Goal: Information Seeking & Learning: Learn about a topic

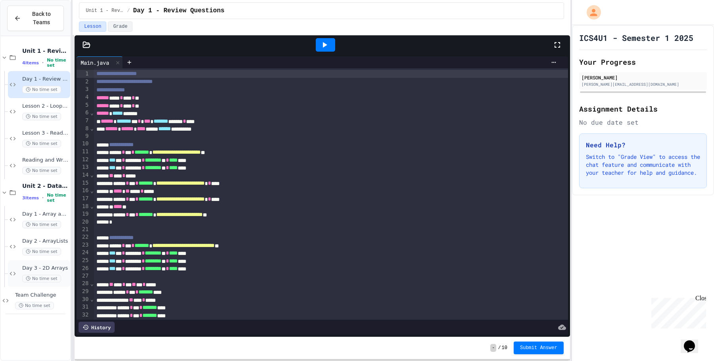
click at [51, 265] on span "Day 3 - 2D Arrays" at bounding box center [45, 268] width 46 height 7
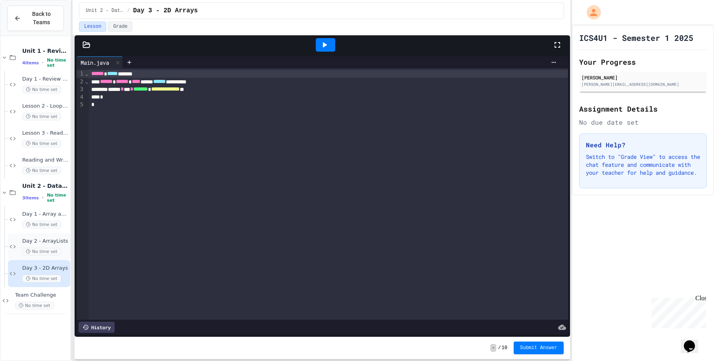
click at [69, 248] on div "No time set" at bounding box center [45, 251] width 46 height 8
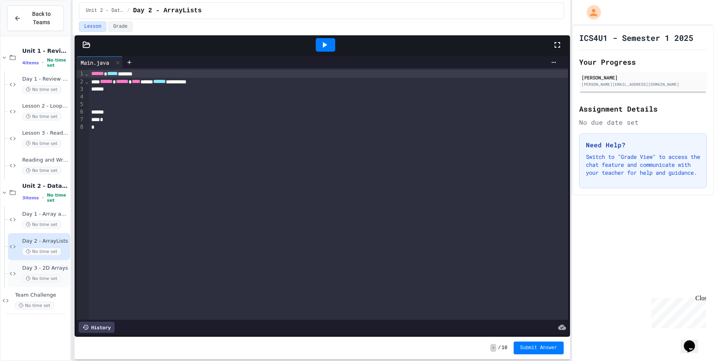
click at [60, 266] on span "Day 3 - 2D Arrays" at bounding box center [45, 268] width 46 height 7
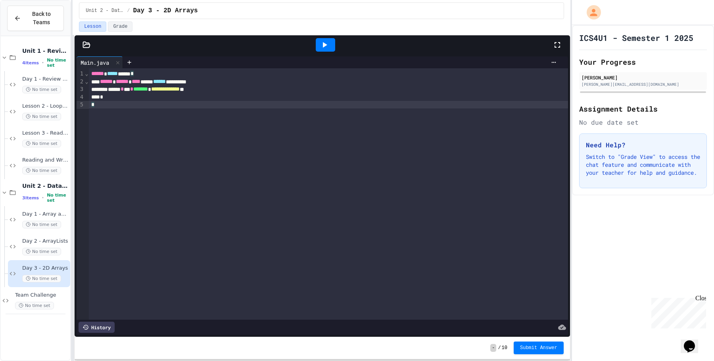
click at [290, 107] on div "*" at bounding box center [328, 105] width 479 height 8
click at [295, 93] on div "**********" at bounding box center [328, 89] width 479 height 8
click at [169, 99] on span "***" at bounding box center [165, 97] width 6 height 6
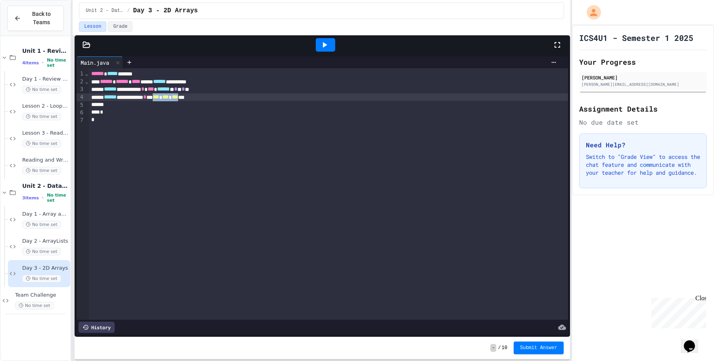
drag, startPoint x: 188, startPoint y: 96, endPoint x: 224, endPoint y: 97, distance: 36.1
click at [224, 97] on div "**********" at bounding box center [328, 97] width 479 height 8
drag, startPoint x: 185, startPoint y: 96, endPoint x: 231, endPoint y: 97, distance: 45.6
copy div "*** * *** * *** **"
click at [232, 97] on div "**********" at bounding box center [328, 97] width 479 height 8
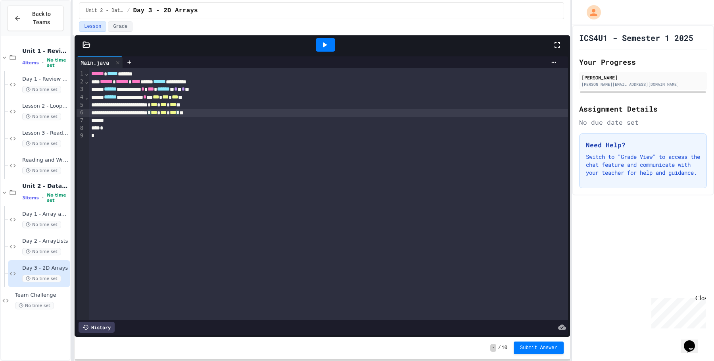
click at [322, 45] on icon at bounding box center [325, 45] width 10 height 10
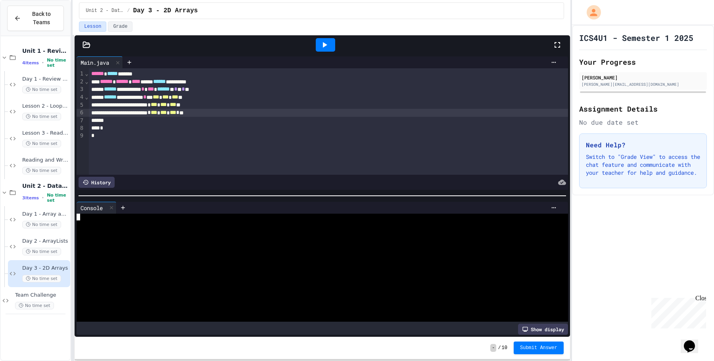
click at [247, 245] on div at bounding box center [318, 243] width 482 height 7
click at [114, 208] on icon at bounding box center [112, 208] width 6 height 6
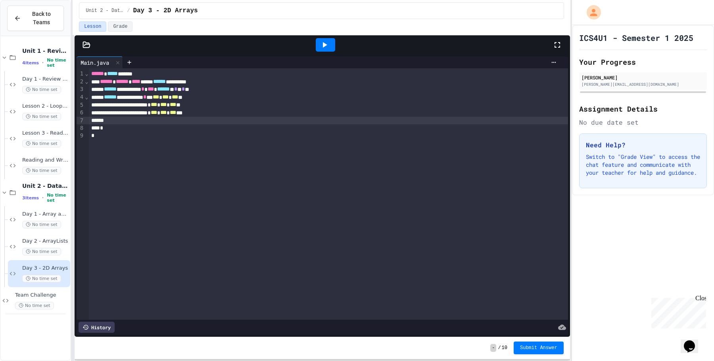
click at [340, 121] on div at bounding box center [328, 121] width 479 height 8
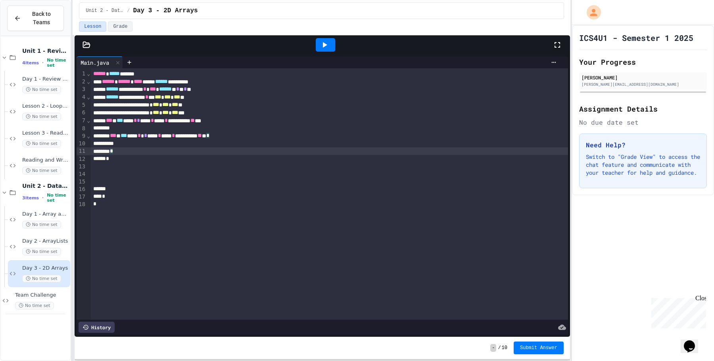
click at [153, 145] on div at bounding box center [329, 144] width 477 height 8
click at [192, 249] on div "**********" at bounding box center [329, 193] width 477 height 251
click at [201, 161] on div "****** * *** * ******* ***" at bounding box center [329, 159] width 477 height 8
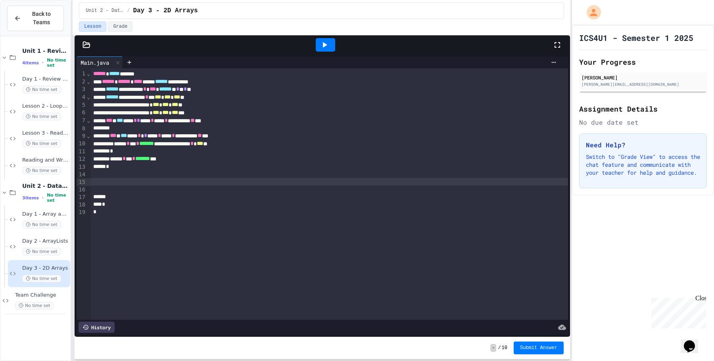
click at [189, 180] on div at bounding box center [329, 182] width 477 height 8
click at [189, 186] on div at bounding box center [329, 189] width 477 height 8
click at [190, 185] on div at bounding box center [329, 189] width 477 height 8
click at [316, 44] on div at bounding box center [325, 44] width 19 height 13
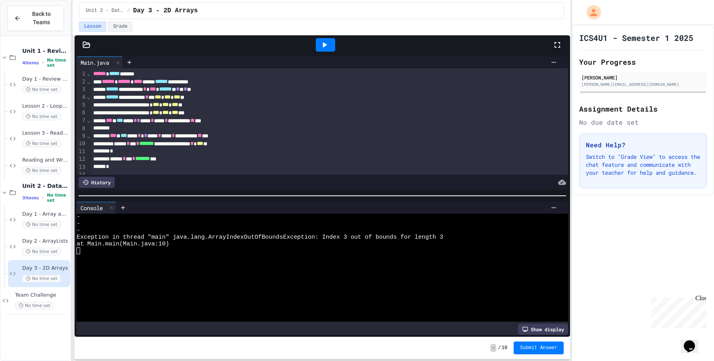
click at [324, 33] on div "Lesson Grade" at bounding box center [321, 27] width 497 height 13
click at [324, 43] on icon at bounding box center [325, 45] width 4 height 6
click at [140, 120] on span "*" at bounding box center [138, 120] width 3 height 6
click at [207, 164] on div "*" at bounding box center [329, 167] width 477 height 8
click at [328, 44] on icon at bounding box center [325, 45] width 10 height 10
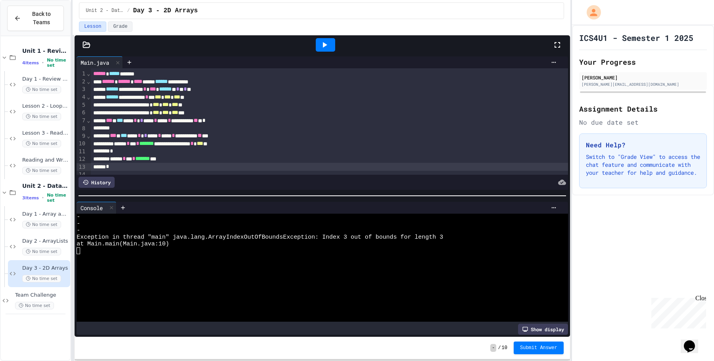
click at [175, 135] on span "*" at bounding box center [173, 135] width 3 height 6
click at [171, 120] on span "*" at bounding box center [169, 120] width 3 height 6
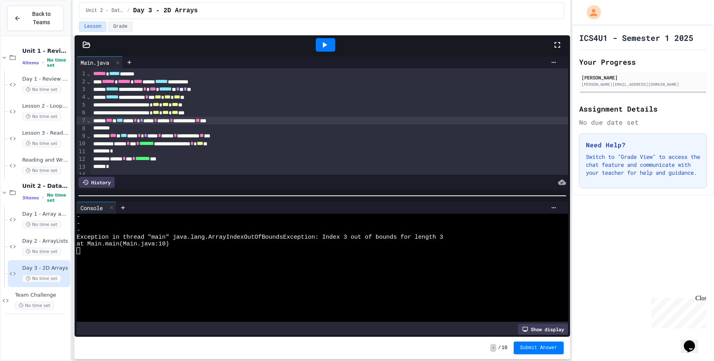
click at [331, 42] on div at bounding box center [325, 44] width 19 height 13
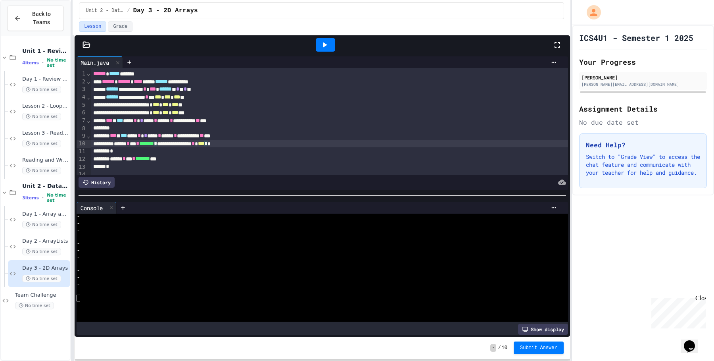
click at [187, 144] on div "**********" at bounding box center [329, 144] width 477 height 8
click at [315, 43] on div at bounding box center [325, 44] width 27 height 21
click at [324, 47] on icon at bounding box center [325, 45] width 4 height 6
click at [198, 256] on div at bounding box center [318, 257] width 482 height 7
click at [114, 208] on icon at bounding box center [112, 208] width 6 height 6
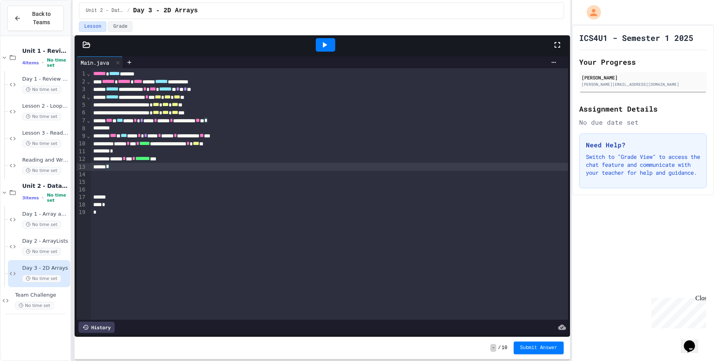
click at [234, 167] on div "*" at bounding box center [329, 167] width 477 height 8
click at [216, 174] on div at bounding box center [329, 175] width 477 height 8
click at [222, 168] on div "*" at bounding box center [329, 167] width 477 height 8
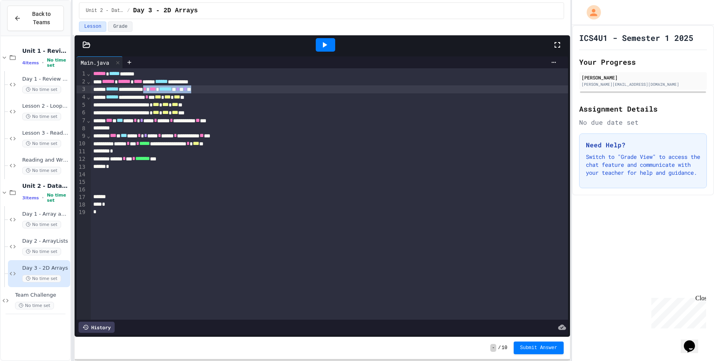
drag, startPoint x: 172, startPoint y: 90, endPoint x: 279, endPoint y: 90, distance: 106.7
click at [279, 90] on div "**********" at bounding box center [329, 89] width 477 height 8
click at [234, 172] on div at bounding box center [329, 174] width 477 height 8
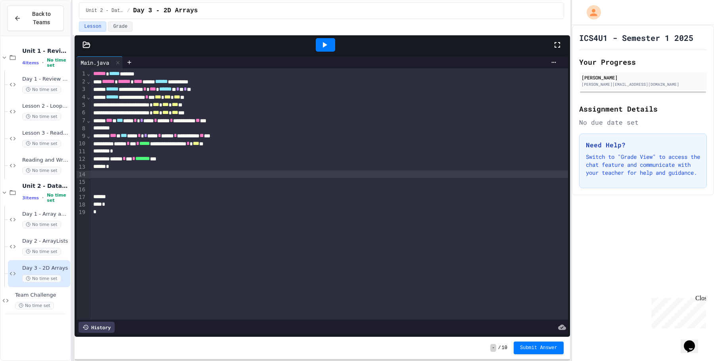
click at [238, 164] on div "*" at bounding box center [329, 167] width 477 height 8
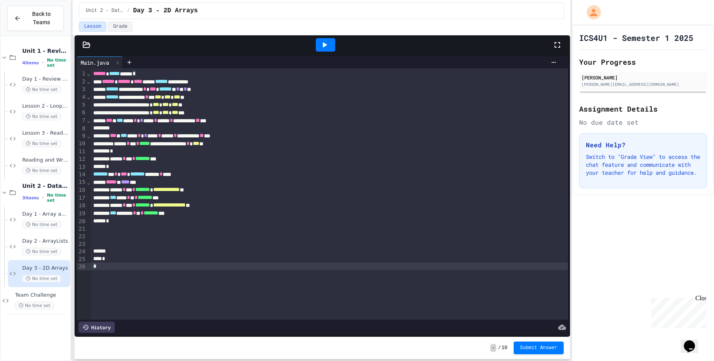
click at [205, 211] on div "*** ****** * * * ******* ***" at bounding box center [329, 213] width 477 height 8
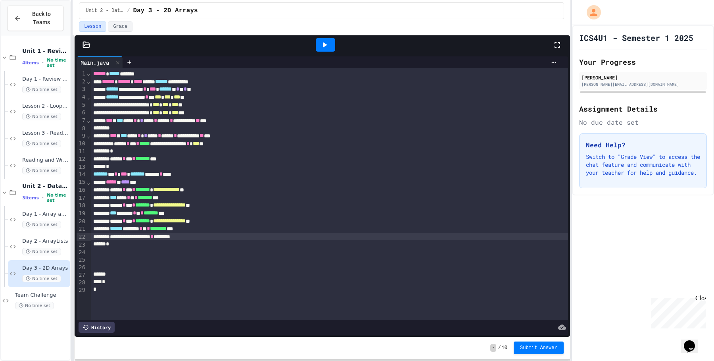
click at [331, 44] on div at bounding box center [325, 44] width 19 height 13
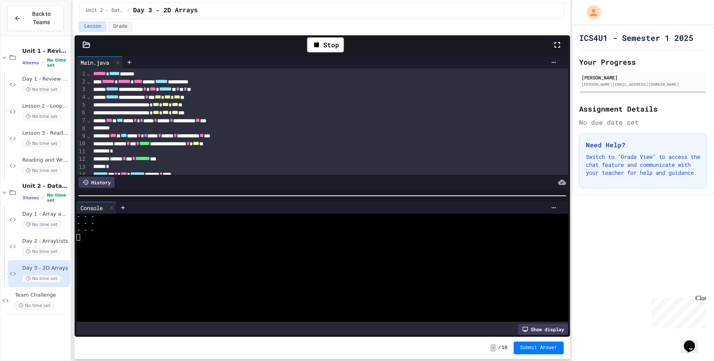
click at [177, 281] on div at bounding box center [318, 284] width 482 height 7
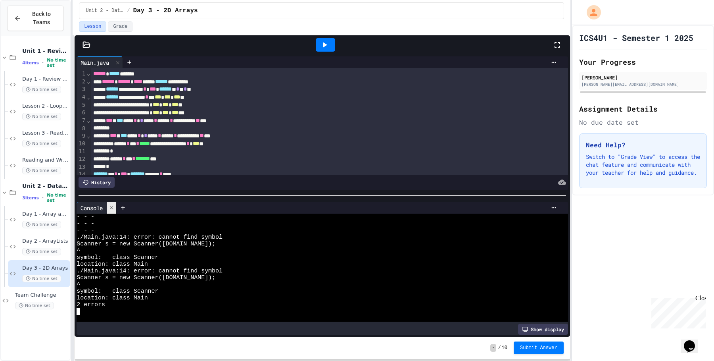
click at [111, 205] on icon at bounding box center [112, 208] width 6 height 6
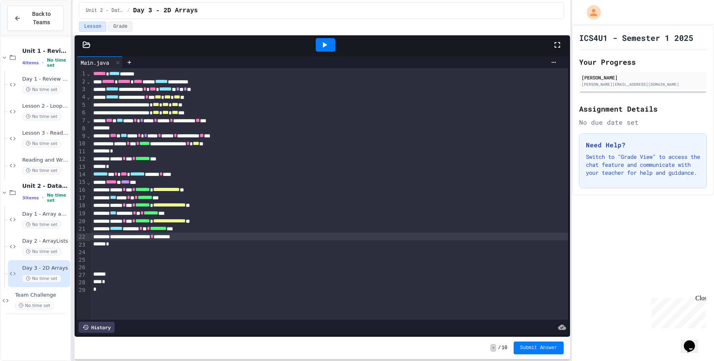
click at [96, 76] on span "******" at bounding box center [99, 74] width 13 height 6
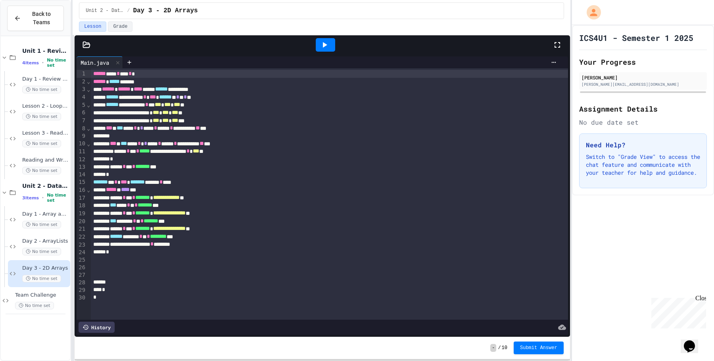
click at [311, 48] on div at bounding box center [325, 44] width 454 height 21
click at [332, 43] on div at bounding box center [325, 44] width 19 height 13
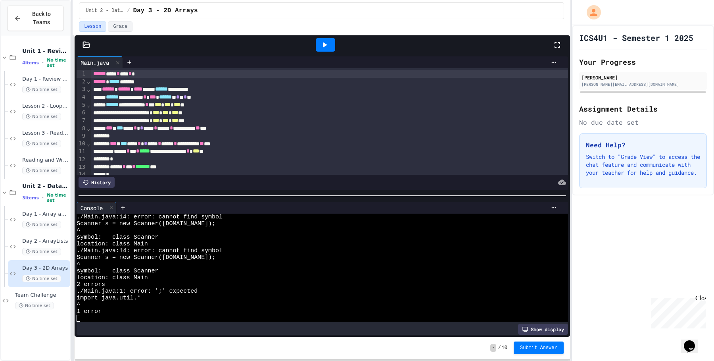
click at [242, 76] on div "****** **** * **** * *" at bounding box center [329, 74] width 477 height 8
click at [111, 212] on div at bounding box center [112, 208] width 10 height 12
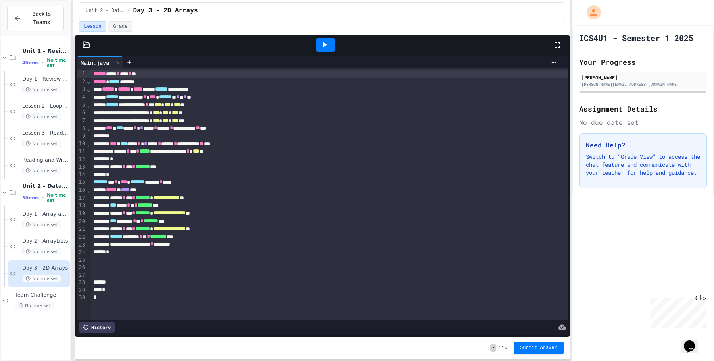
click at [324, 45] on icon at bounding box center [325, 45] width 4 height 6
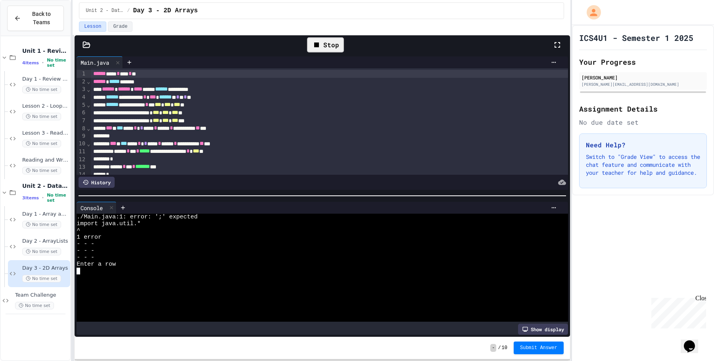
click at [232, 293] on div at bounding box center [318, 291] width 482 height 7
type textarea "*"
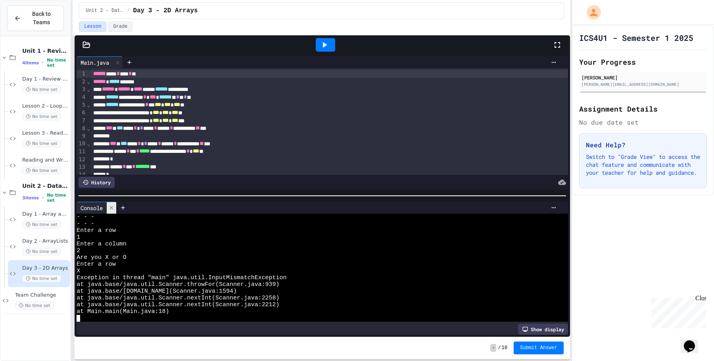
click at [111, 207] on icon at bounding box center [112, 208] width 6 height 6
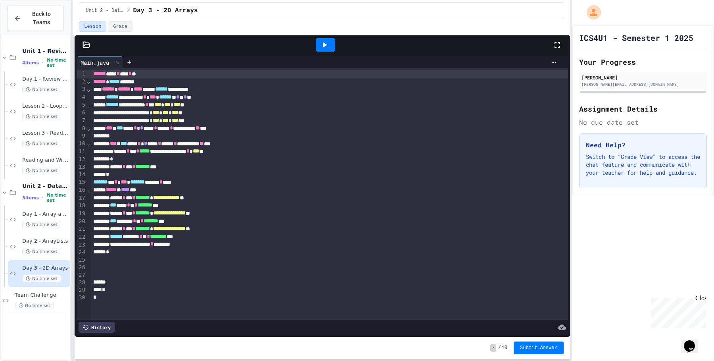
scroll to position [0, 0]
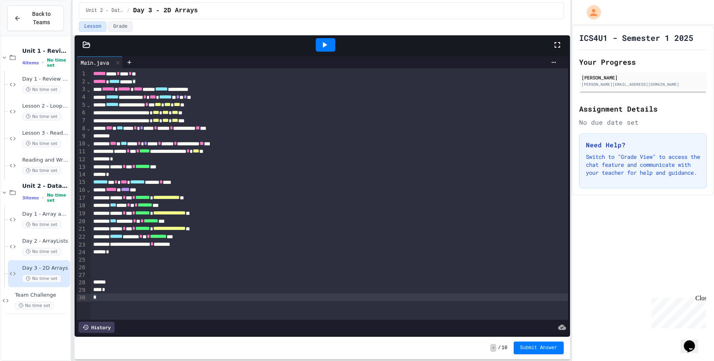
click at [150, 302] on div "**********" at bounding box center [329, 193] width 477 height 251
click at [151, 291] on div "*" at bounding box center [329, 290] width 477 height 8
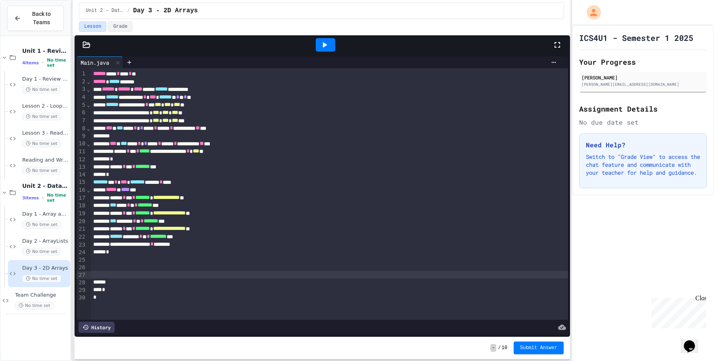
click at [149, 272] on div at bounding box center [329, 274] width 477 height 8
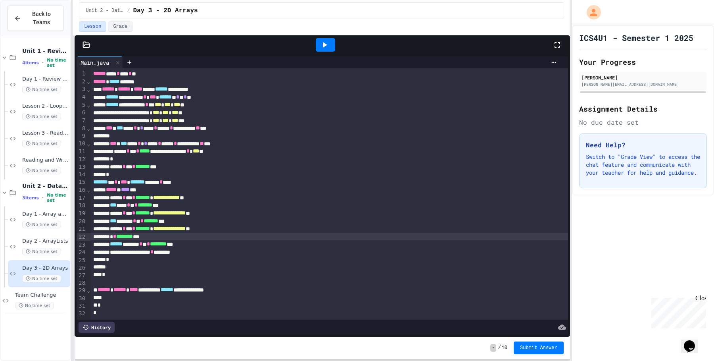
click at [326, 46] on icon at bounding box center [325, 45] width 10 height 10
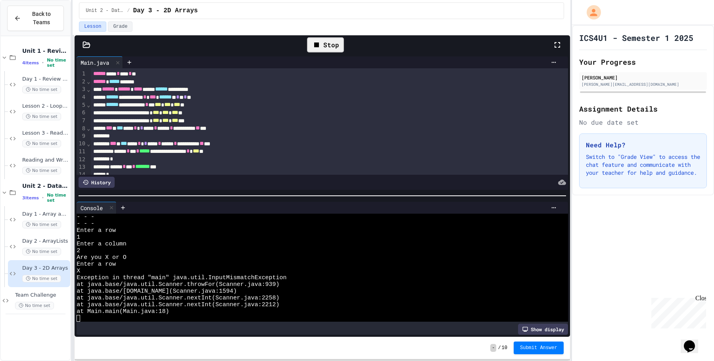
scroll to position [34, 0]
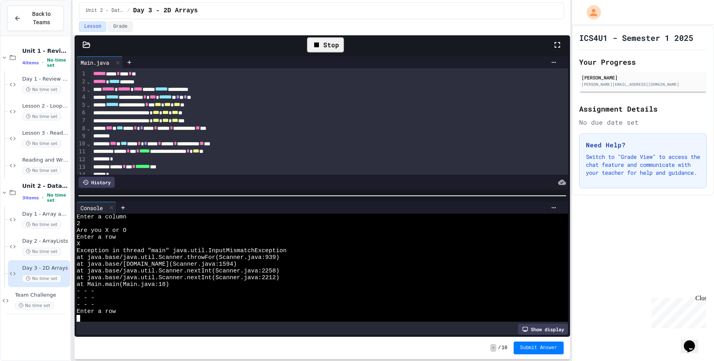
click at [292, 299] on div "- - -" at bounding box center [318, 297] width 482 height 7
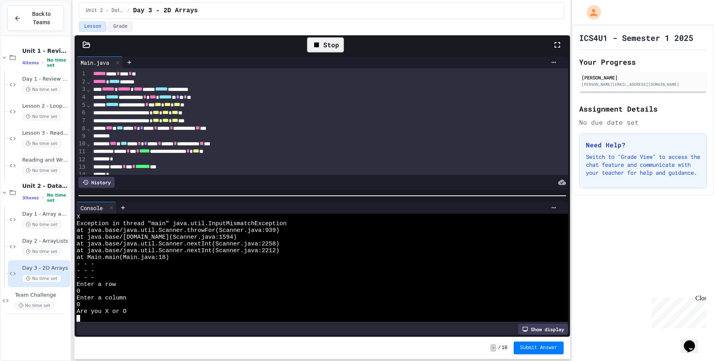
scroll to position [61, 0]
type textarea "*"
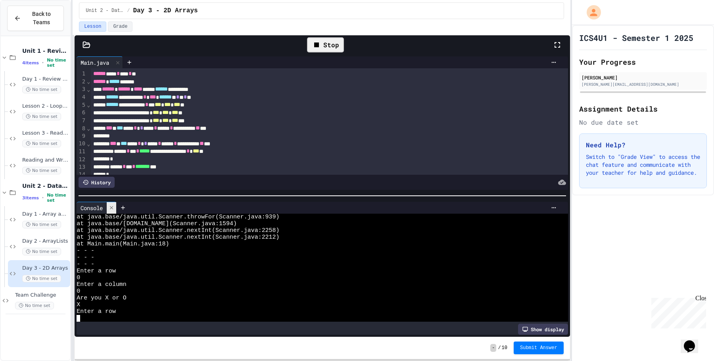
click at [115, 202] on div at bounding box center [112, 208] width 10 height 12
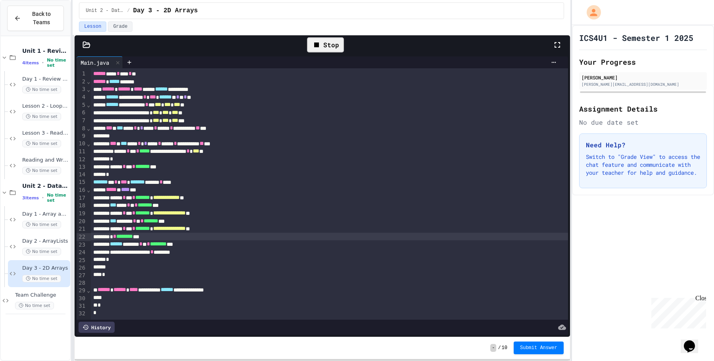
scroll to position [0, 0]
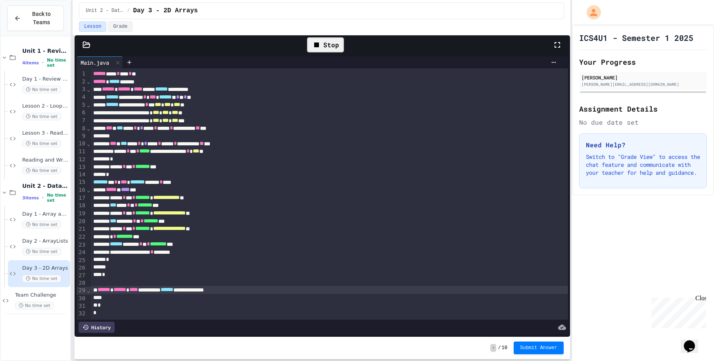
click at [253, 290] on div "**********" at bounding box center [329, 290] width 477 height 8
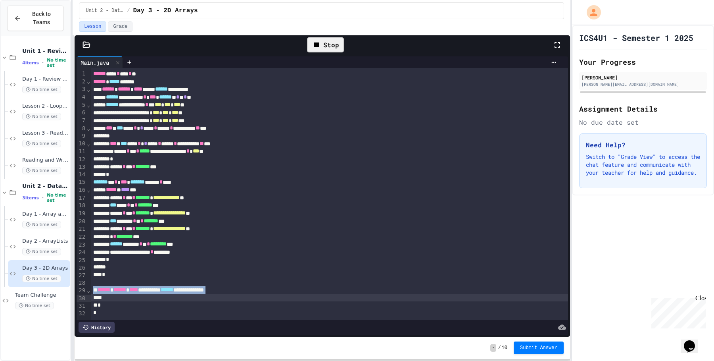
click at [253, 290] on div "**********" at bounding box center [329, 290] width 477 height 8
click at [253, 296] on div at bounding box center [329, 297] width 477 height 8
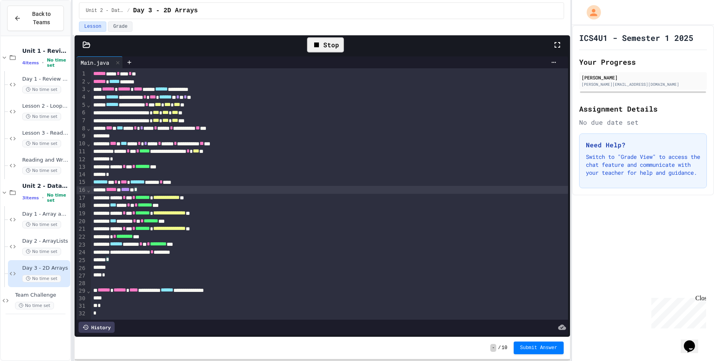
click at [231, 189] on div "***** * **** * *" at bounding box center [329, 190] width 477 height 8
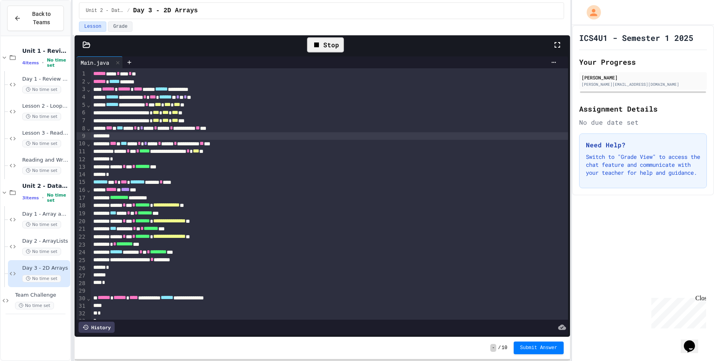
click at [285, 138] on div at bounding box center [329, 136] width 477 height 8
click at [52, 247] on span "No time set" at bounding box center [41, 251] width 39 height 8
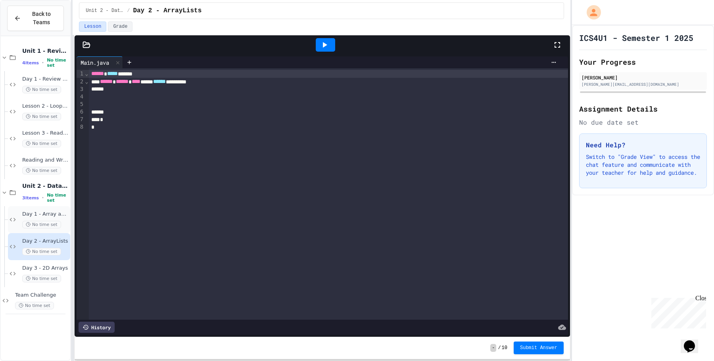
click at [52, 222] on span "No time set" at bounding box center [41, 225] width 39 height 8
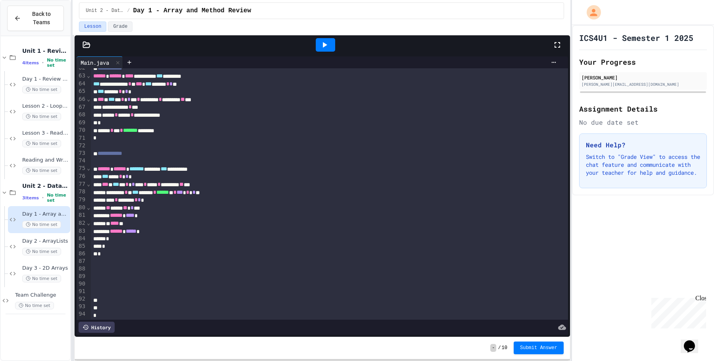
click at [208, 205] on div "** **** ** * ***" at bounding box center [329, 208] width 477 height 8
click at [59, 240] on span "Day 2 - ArrayLists" at bounding box center [45, 241] width 46 height 7
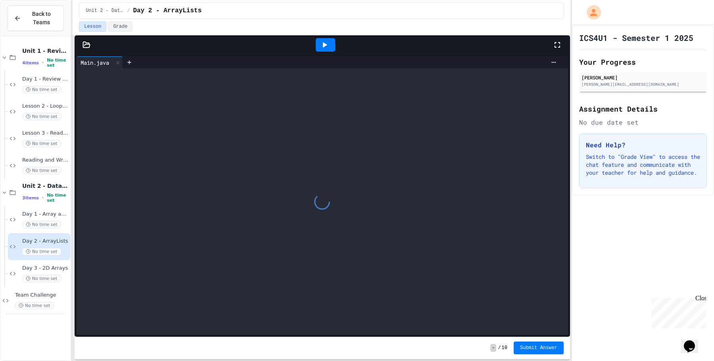
click at [272, 187] on div at bounding box center [322, 201] width 491 height 266
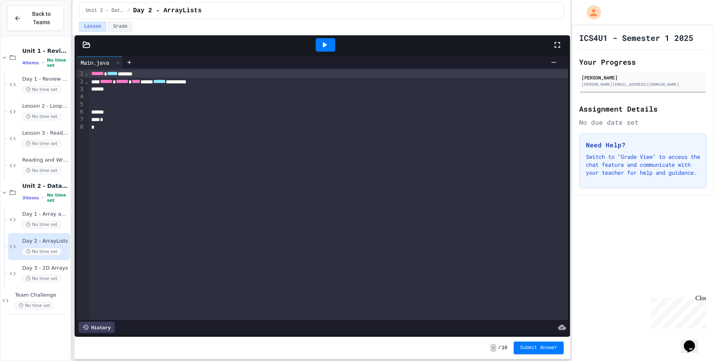
click at [272, 187] on div "**********" at bounding box center [328, 193] width 479 height 251
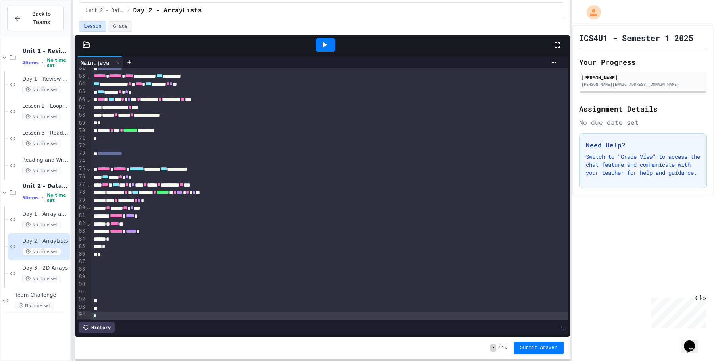
click at [171, 248] on div "*" at bounding box center [329, 247] width 477 height 8
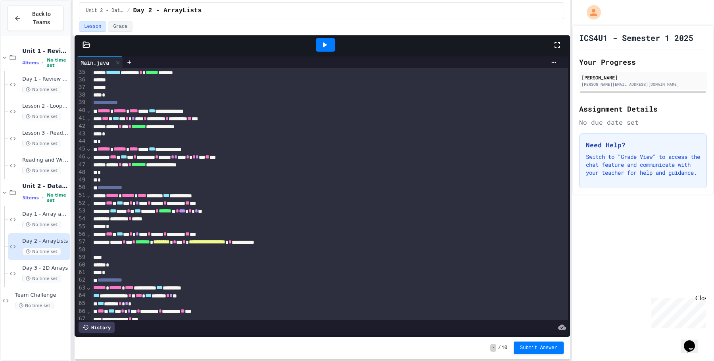
scroll to position [158, 0]
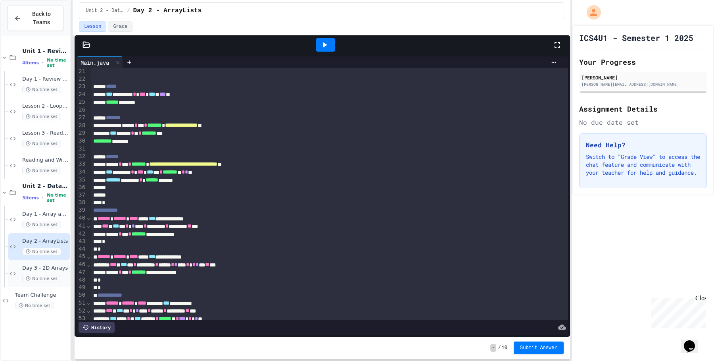
click at [33, 274] on span "No time set" at bounding box center [41, 278] width 39 height 8
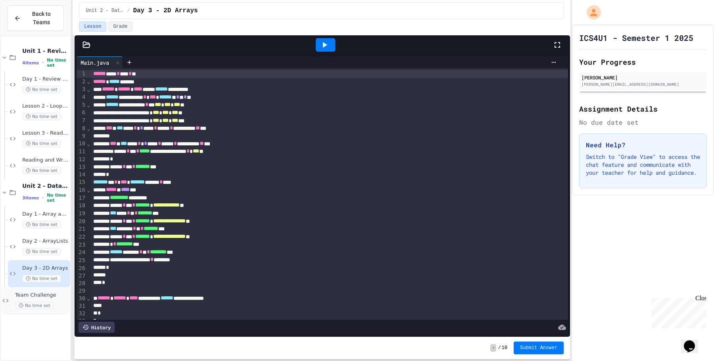
click at [40, 299] on div "Team Challenge No time set" at bounding box center [42, 300] width 54 height 17
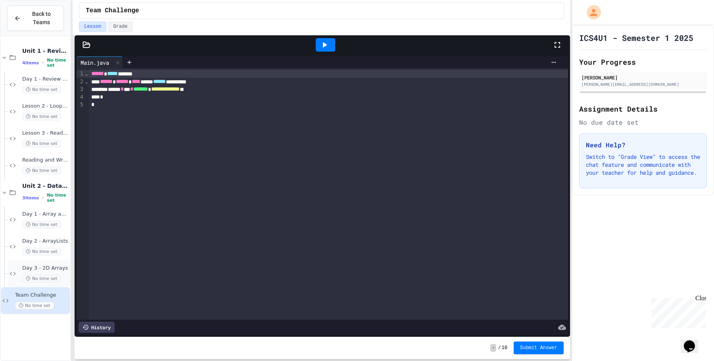
click at [46, 272] on div "Day 3 - 2D Arrays No time set" at bounding box center [45, 273] width 46 height 17
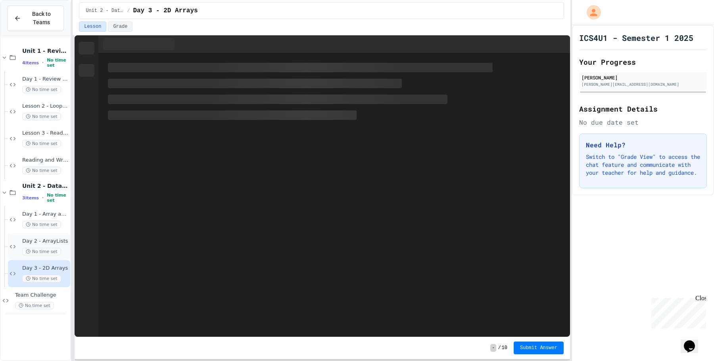
click at [70, 246] on div "Back to Teams Unit 1 - Review & Reading and Writing Files 4 items • No time set…" at bounding box center [357, 180] width 714 height 361
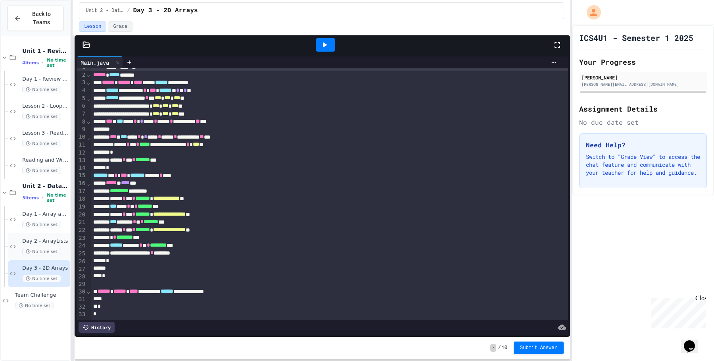
scroll to position [7, 0]
click at [61, 249] on div "No time set" at bounding box center [45, 251] width 46 height 8
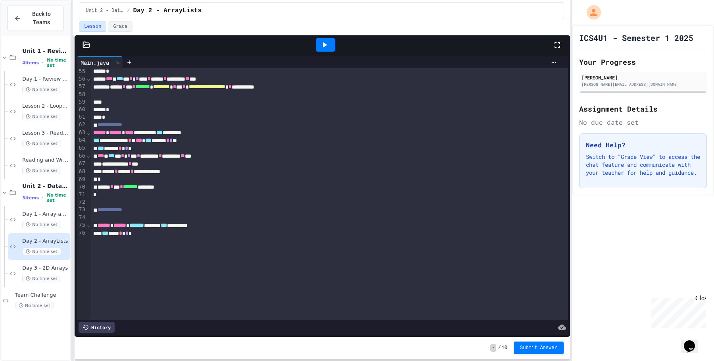
scroll to position [431, 0]
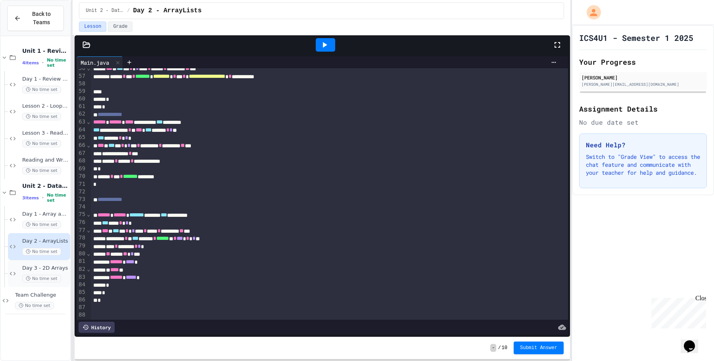
click at [52, 274] on span "No time set" at bounding box center [41, 278] width 39 height 8
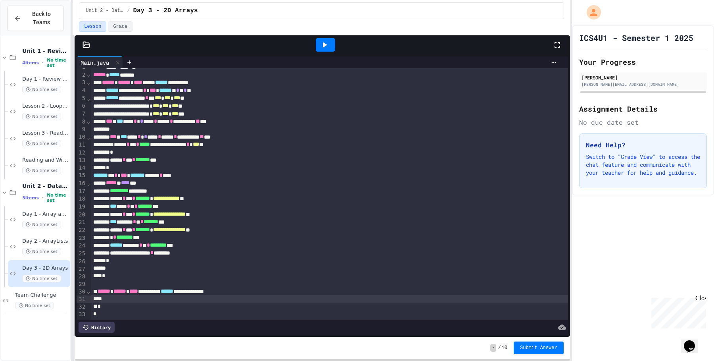
click at [130, 296] on div at bounding box center [329, 299] width 477 height 8
click at [158, 299] on div at bounding box center [329, 299] width 477 height 8
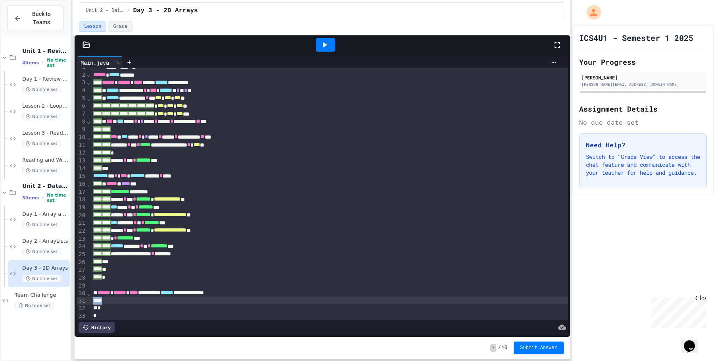
click at [158, 299] on div at bounding box center [329, 300] width 477 height 8
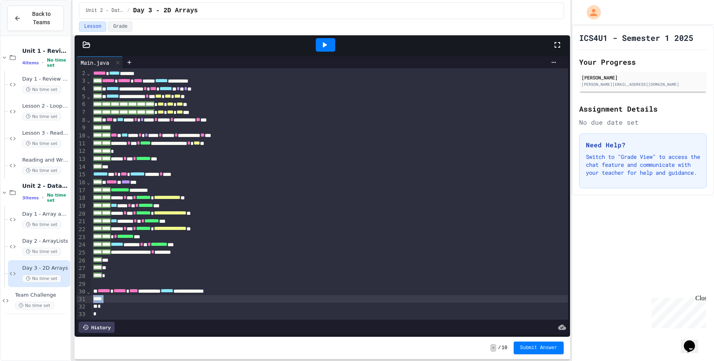
click at [158, 299] on div at bounding box center [329, 299] width 477 height 8
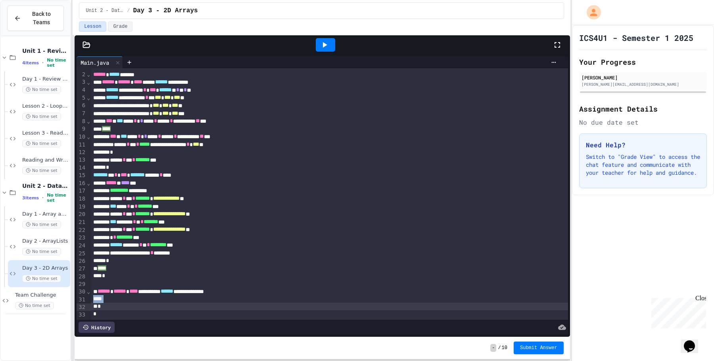
click at [158, 299] on div at bounding box center [329, 299] width 477 height 8
click at [156, 304] on div "*" at bounding box center [329, 306] width 477 height 8
click at [159, 296] on div at bounding box center [329, 298] width 477 height 8
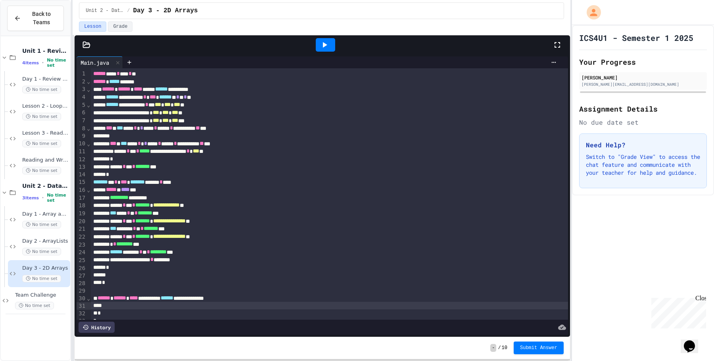
scroll to position [0, 0]
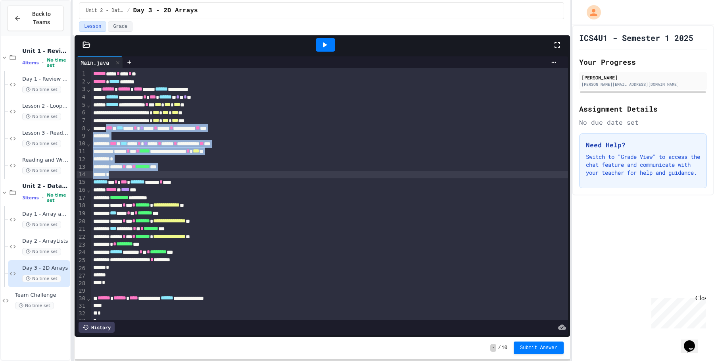
drag, startPoint x: 114, startPoint y: 128, endPoint x: 128, endPoint y: 172, distance: 45.7
click at [128, 172] on div "**********" at bounding box center [329, 196] width 477 height 257
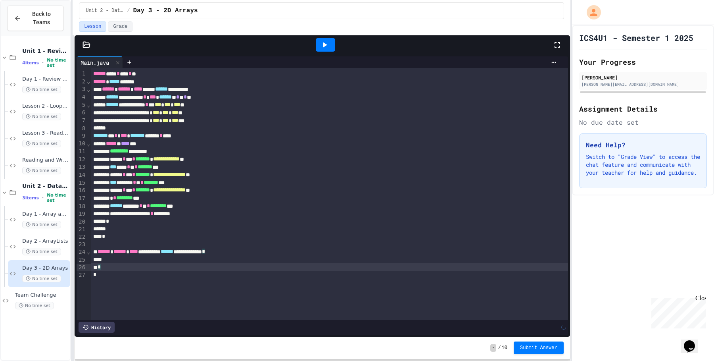
click at [119, 263] on div "*" at bounding box center [329, 267] width 477 height 8
click at [121, 259] on div at bounding box center [329, 259] width 477 height 8
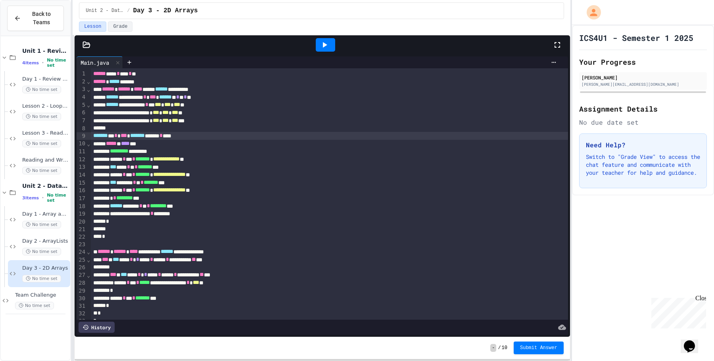
click at [274, 135] on div "******* * * *** ******* ******* * ****" at bounding box center [329, 136] width 477 height 8
click at [48, 293] on span "Team Challenge" at bounding box center [42, 295] width 54 height 7
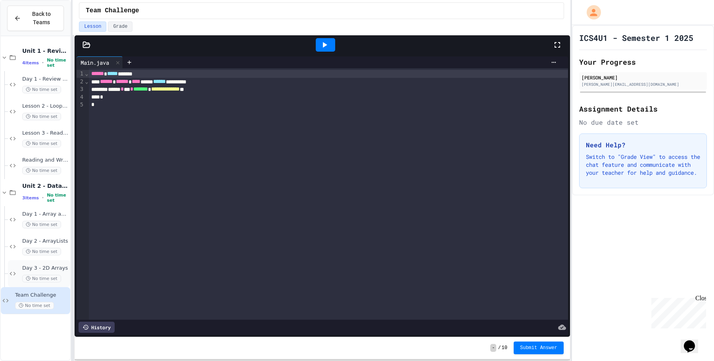
click at [40, 275] on span "No time set" at bounding box center [41, 278] width 39 height 8
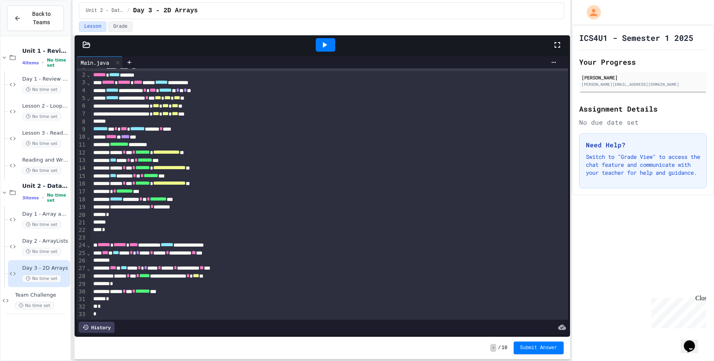
scroll to position [7, 0]
click at [327, 49] on icon at bounding box center [325, 45] width 10 height 10
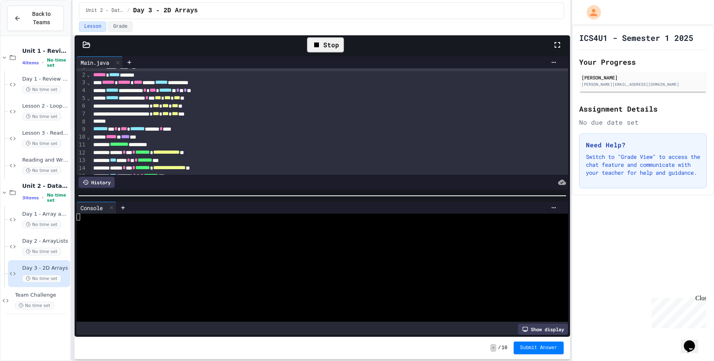
click at [203, 270] on div at bounding box center [318, 270] width 482 height 7
click at [113, 207] on icon at bounding box center [111, 207] width 3 height 3
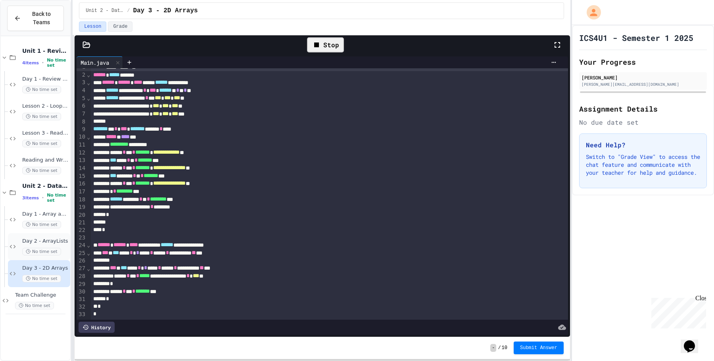
click at [58, 246] on div "Day 2 - ArrayLists No time set" at bounding box center [45, 246] width 46 height 17
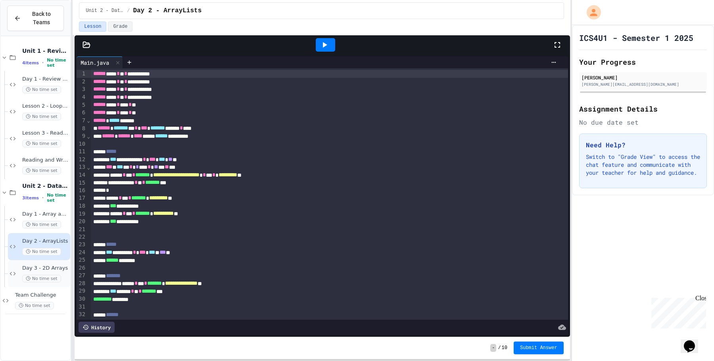
click at [46, 278] on span "No time set" at bounding box center [41, 278] width 39 height 8
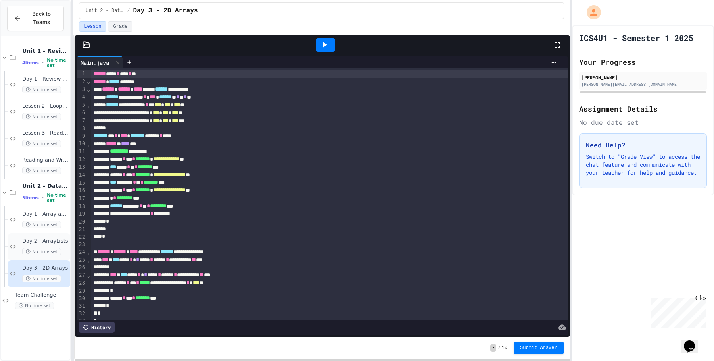
click at [56, 249] on span "No time set" at bounding box center [41, 251] width 39 height 8
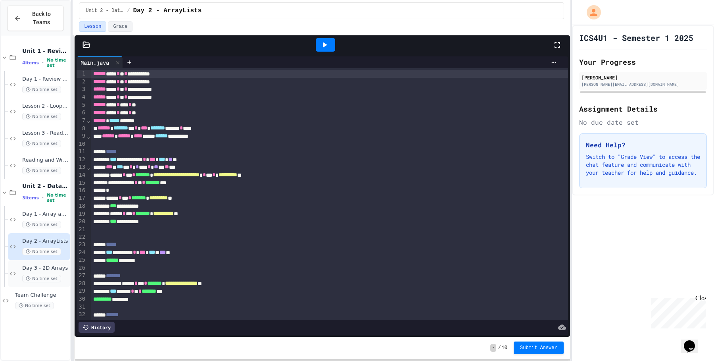
click at [56, 272] on div "Day 3 - 2D Arrays No time set" at bounding box center [45, 273] width 46 height 17
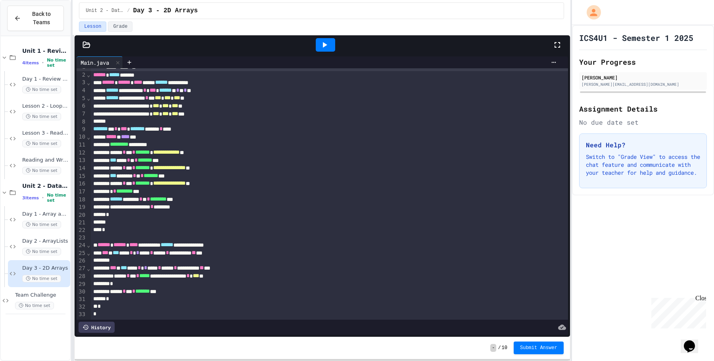
click at [188, 293] on div "****** * *** * ******* ***" at bounding box center [329, 291] width 477 height 8
click at [188, 301] on div "*" at bounding box center [329, 299] width 477 height 8
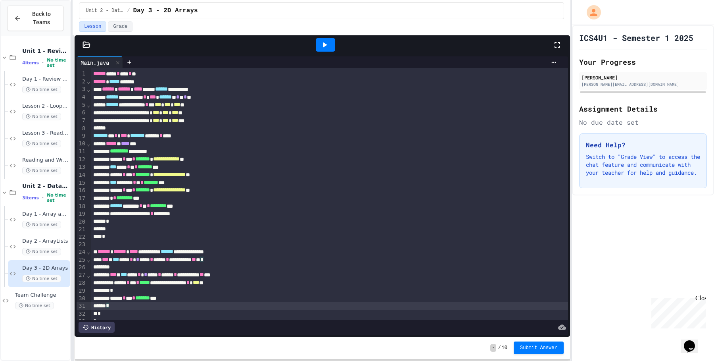
click at [218, 303] on div "*" at bounding box center [329, 305] width 477 height 8
